Goal: Information Seeking & Learning: Learn about a topic

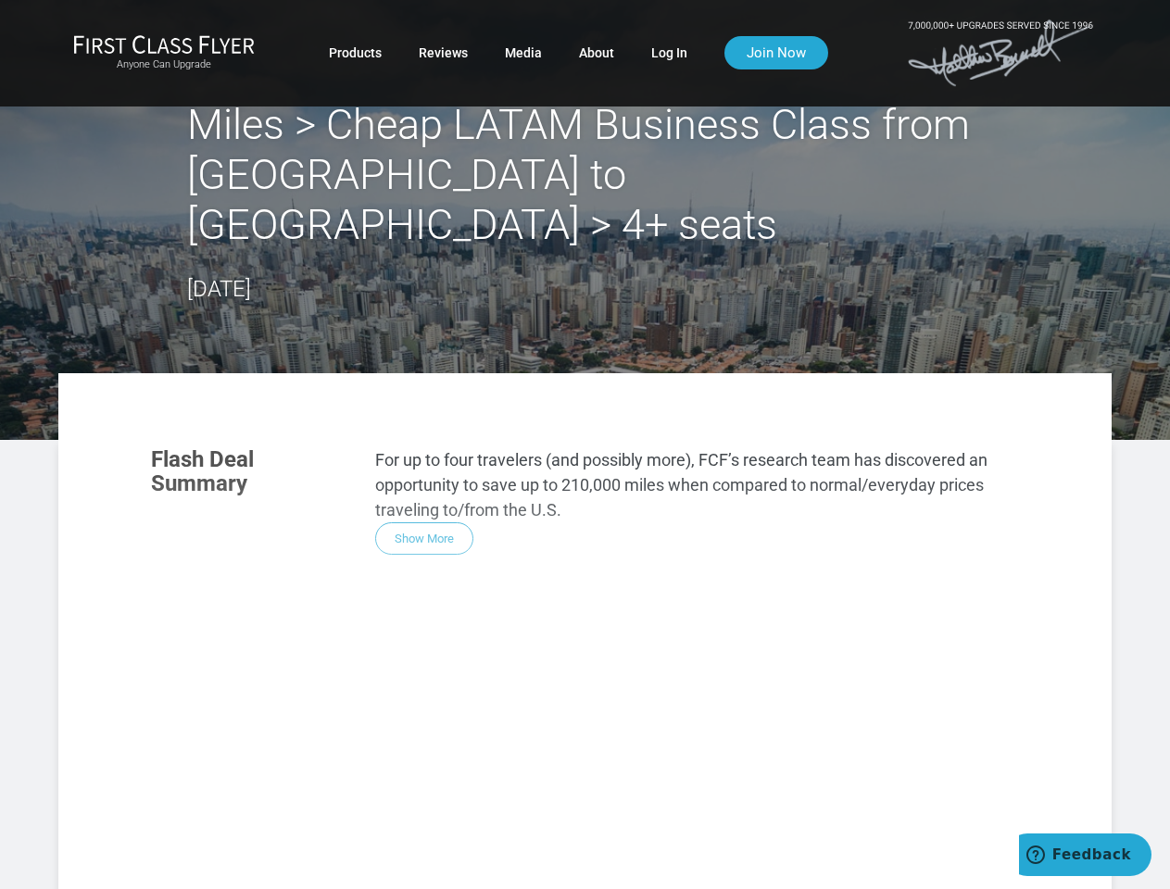
click at [585, 445] on div "Flash Deal Summary For up to four travelers (and possibly more), FCF’s research…" at bounding box center [584, 690] width 905 height 523
click at [585, 606] on div "Flash Deal Summary For up to four travelers (and possibly more), FCF’s research…" at bounding box center [584, 690] width 905 height 523
click at [424, 488] on div "Flash Deal Summary For up to four travelers (and possibly more), FCF’s research…" at bounding box center [584, 690] width 905 height 523
click at [263, 749] on div "Flash Deal Summary For up to four travelers (and possibly more), FCF’s research…" at bounding box center [584, 690] width 905 height 523
click at [415, 748] on div "Flash Deal Summary For up to four travelers (and possibly more), FCF’s research…" at bounding box center [584, 690] width 905 height 523
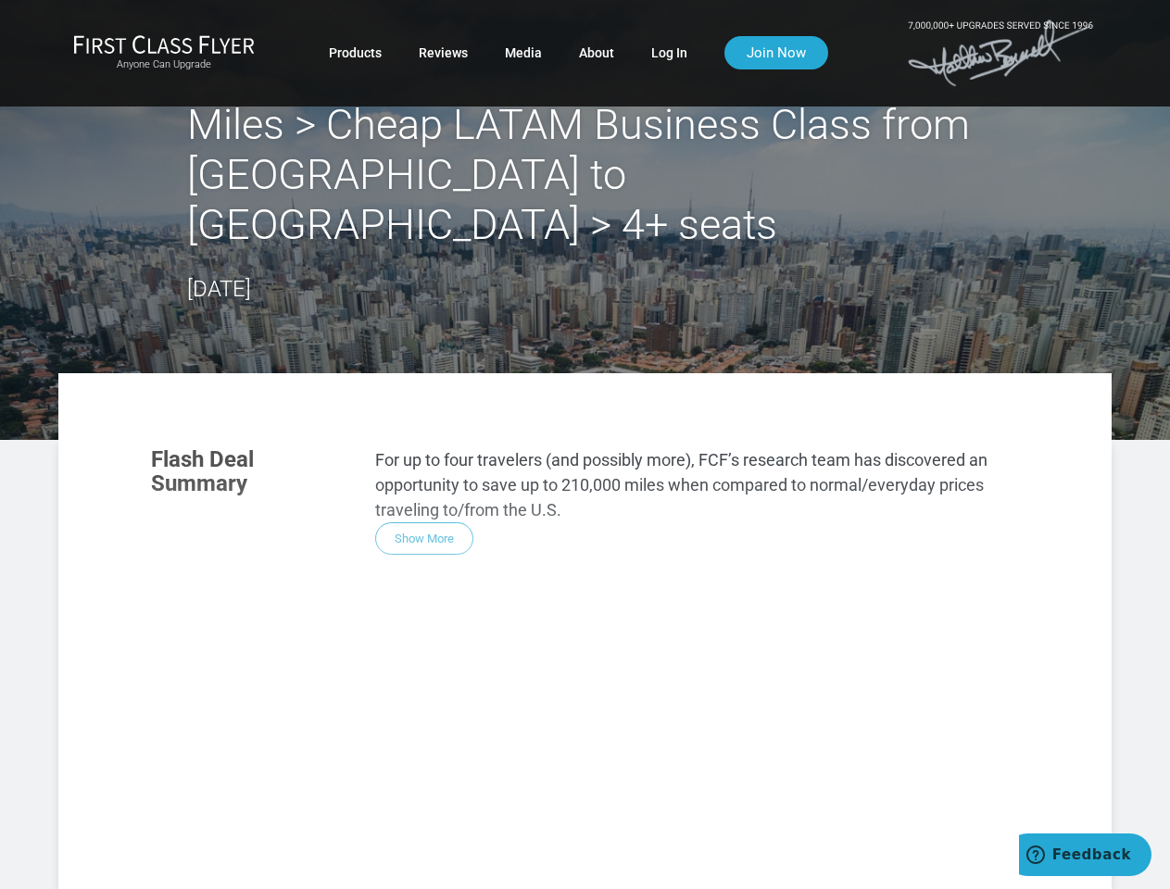
click at [567, 749] on div "Flash Deal Summary For up to four travelers (and possibly more), FCF’s research…" at bounding box center [584, 690] width 905 height 523
click at [414, 845] on div "Flash Deal Summary For up to four travelers (and possibly more), FCF’s research…" at bounding box center [584, 690] width 905 height 523
click at [415, 845] on div "Flash Deal Summary For up to four travelers (and possibly more), FCF’s research…" at bounding box center [584, 690] width 905 height 523
click at [884, 871] on div "Flash Deal Summary For up to four travelers (and possibly more), FCF’s research…" at bounding box center [584, 690] width 905 height 523
click at [1085, 855] on span "Feedback" at bounding box center [1091, 855] width 79 height 17
